Goal: Transaction & Acquisition: Obtain resource

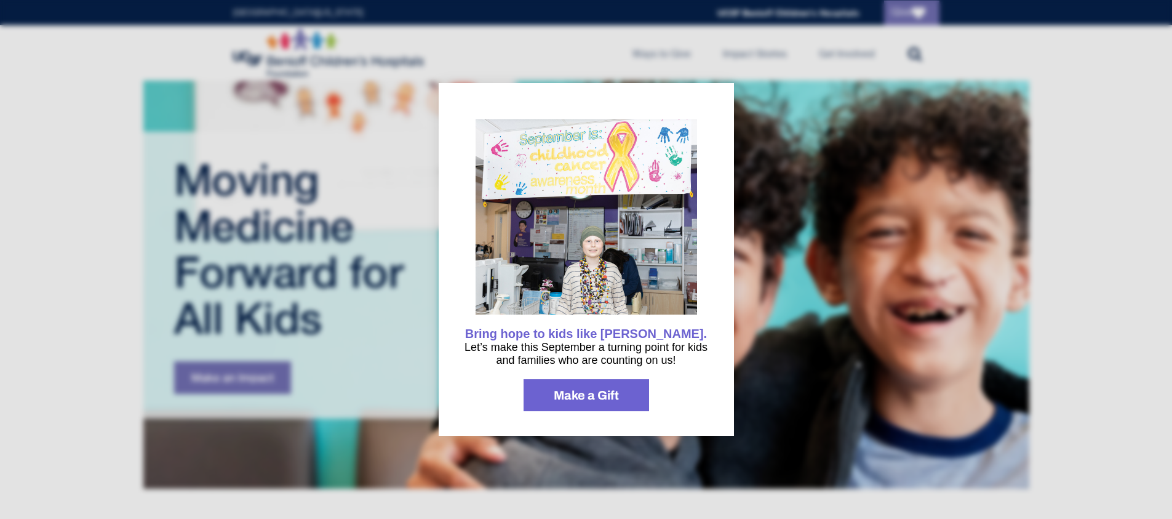
click at [746, 330] on div at bounding box center [586, 259] width 1172 height 519
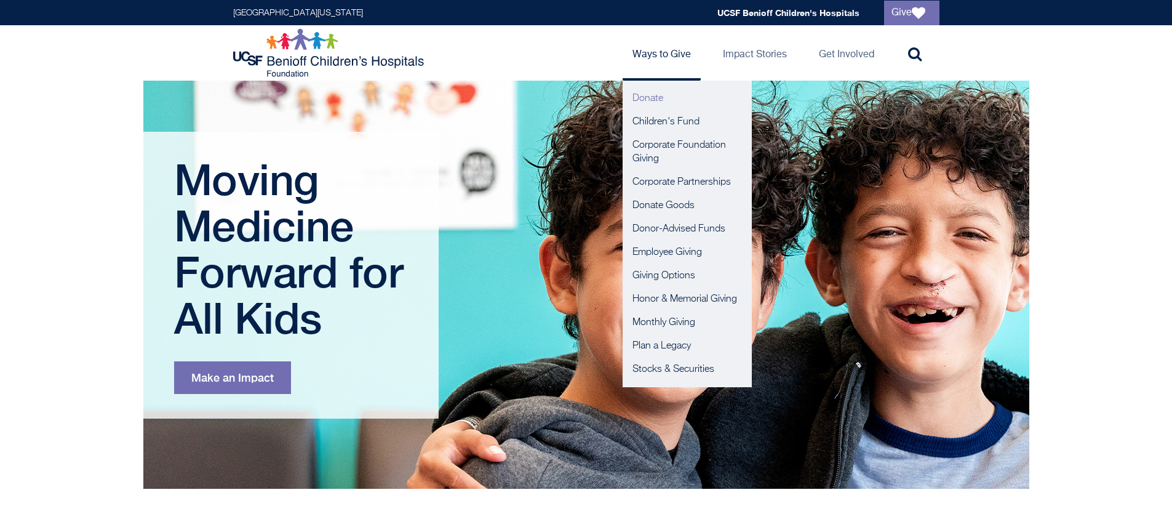
click at [653, 97] on link "Donate" at bounding box center [687, 98] width 129 height 23
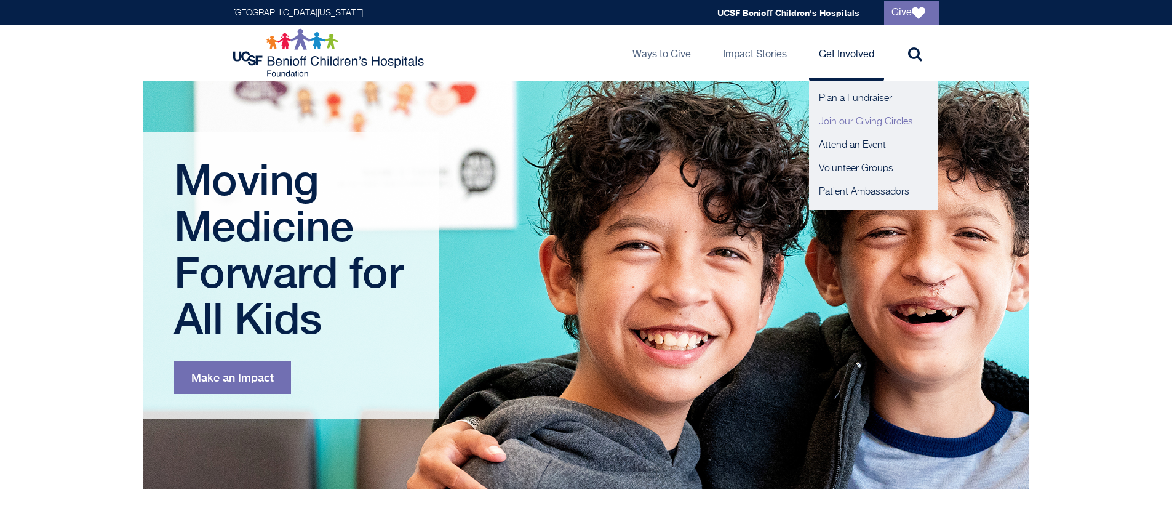
click at [840, 119] on link "Join our Giving Circles" at bounding box center [873, 121] width 129 height 23
